Goal: Understand process/instructions: Learn how to perform a task or action

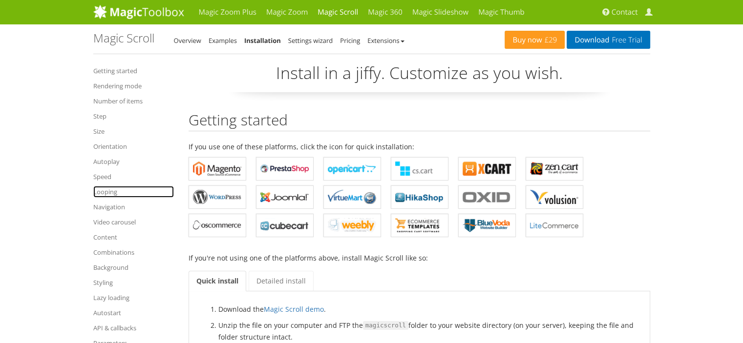
click at [97, 191] on link "Looping" at bounding box center [133, 192] width 81 height 12
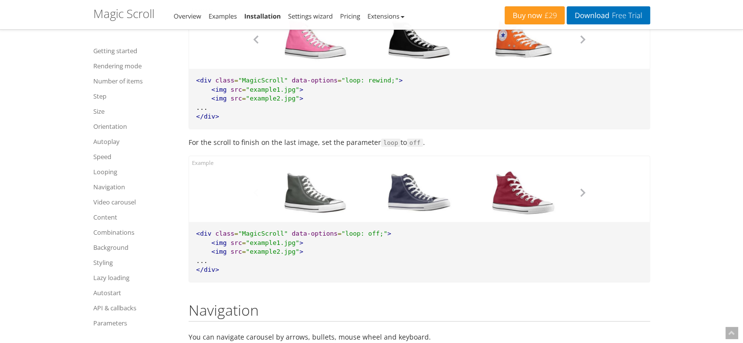
scroll to position [3850, 0]
click at [341, 237] on span ""loop: off;"" at bounding box center [364, 232] width 46 height 7
drag, startPoint x: 333, startPoint y: 234, endPoint x: 367, endPoint y: 234, distance: 33.7
click at [367, 234] on span ""loop: off;"" at bounding box center [364, 232] width 46 height 7
copy span "loop: off;"
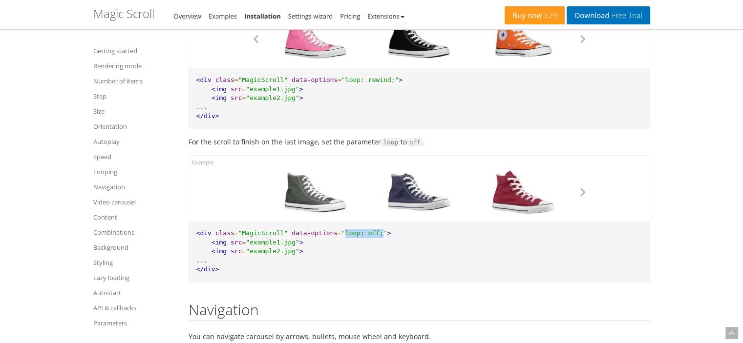
copy span "loop: off;"
